Goal: Information Seeking & Learning: Learn about a topic

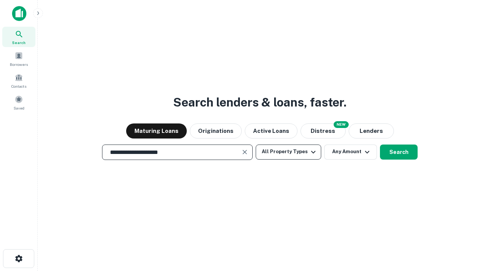
type input "**********"
click at [288, 152] on button "All Property Types" at bounding box center [288, 151] width 65 height 15
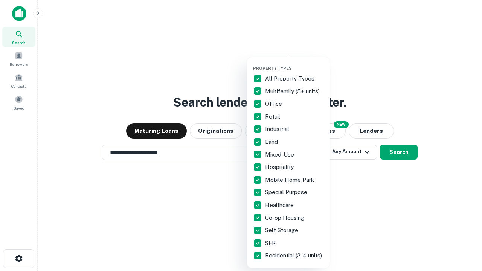
click at [294, 63] on button "button" at bounding box center [294, 63] width 83 height 0
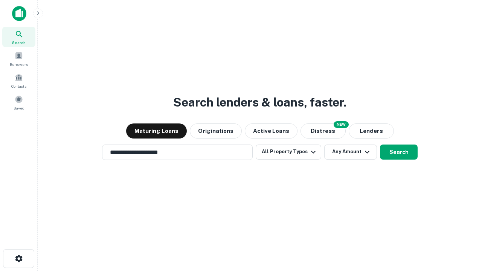
scroll to position [12, 0]
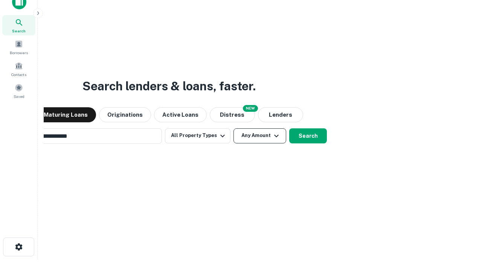
click at [233, 128] on button "Any Amount" at bounding box center [259, 135] width 53 height 15
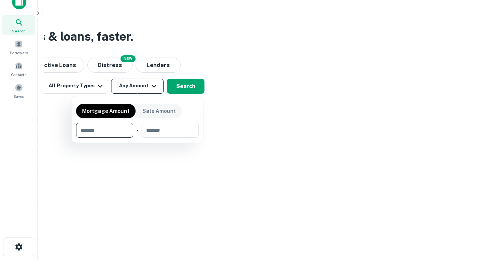
scroll to position [12, 0]
type input "*******"
click at [137, 138] on button "button" at bounding box center [137, 138] width 123 height 0
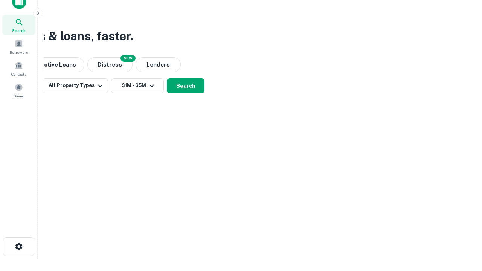
scroll to position [5, 139]
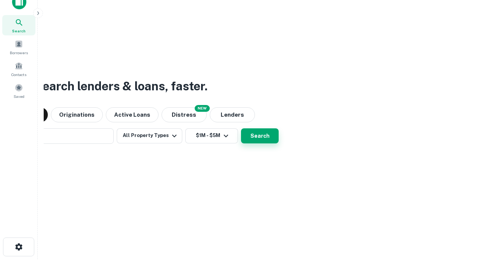
click at [241, 128] on button "Search" at bounding box center [260, 135] width 38 height 15
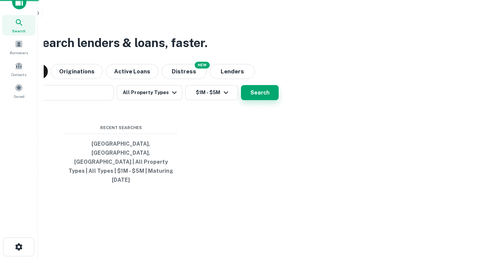
scroll to position [20, 213]
